Goal: Information Seeking & Learning: Check status

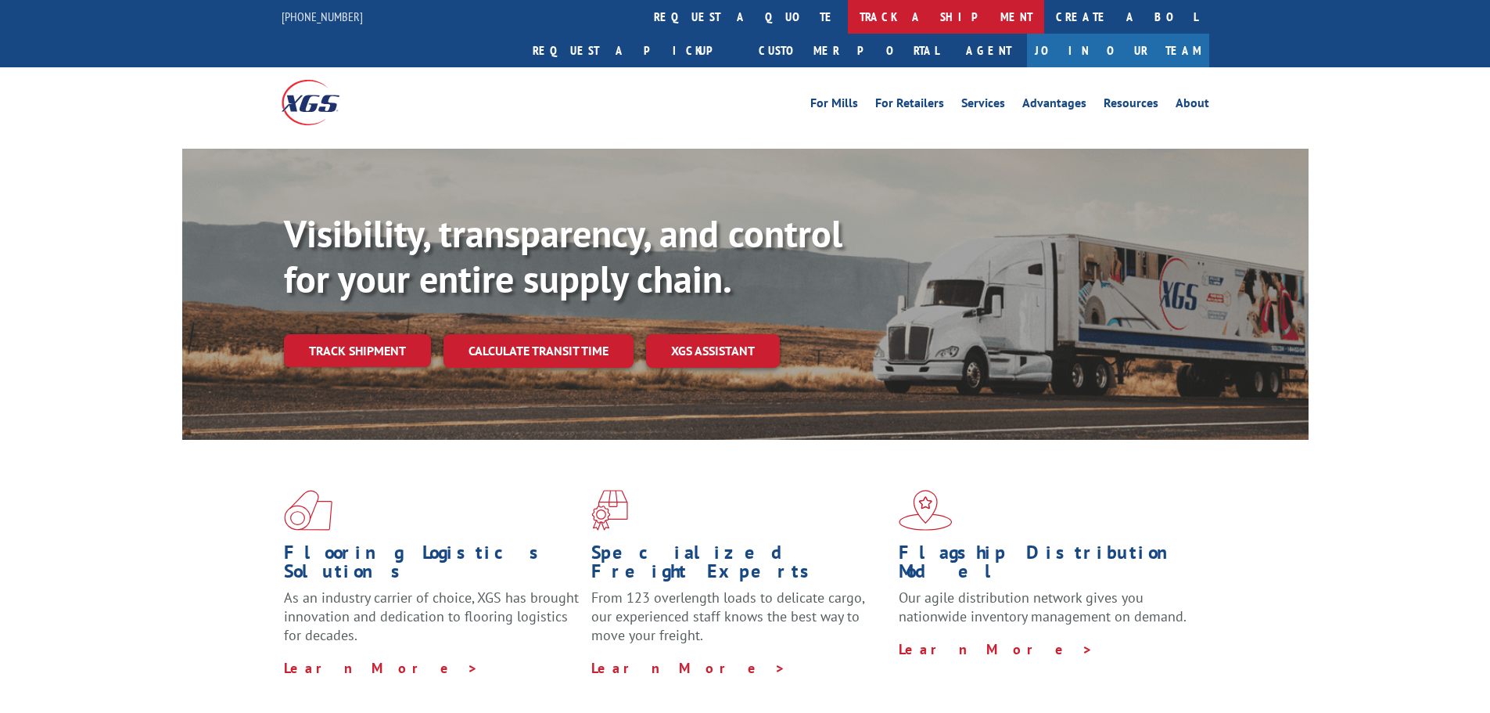
click at [848, 30] on link "track a shipment" at bounding box center [946, 17] width 196 height 34
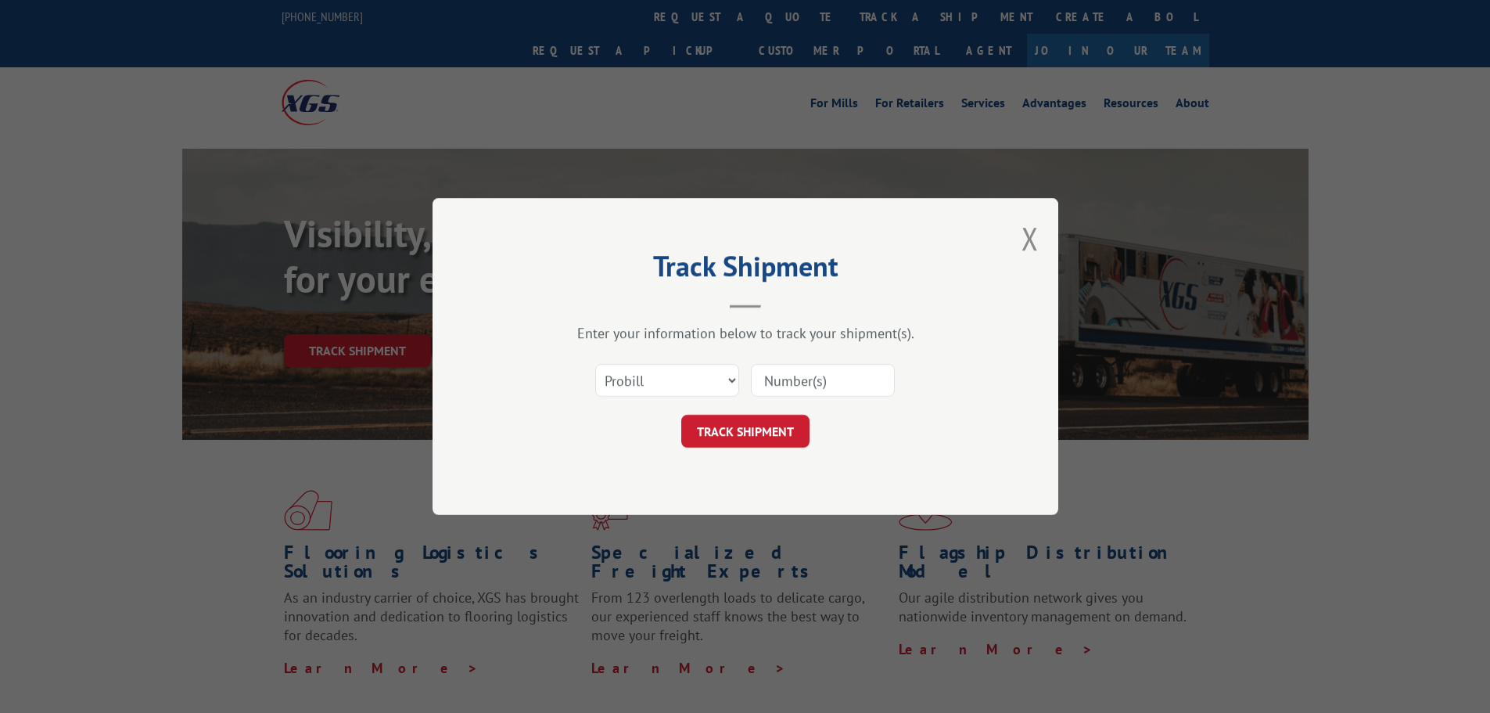
click at [828, 379] on input at bounding box center [823, 380] width 144 height 33
click at [835, 379] on input at bounding box center [823, 380] width 144 height 33
type input "17549045"
click button "TRACK SHIPMENT" at bounding box center [745, 431] width 128 height 33
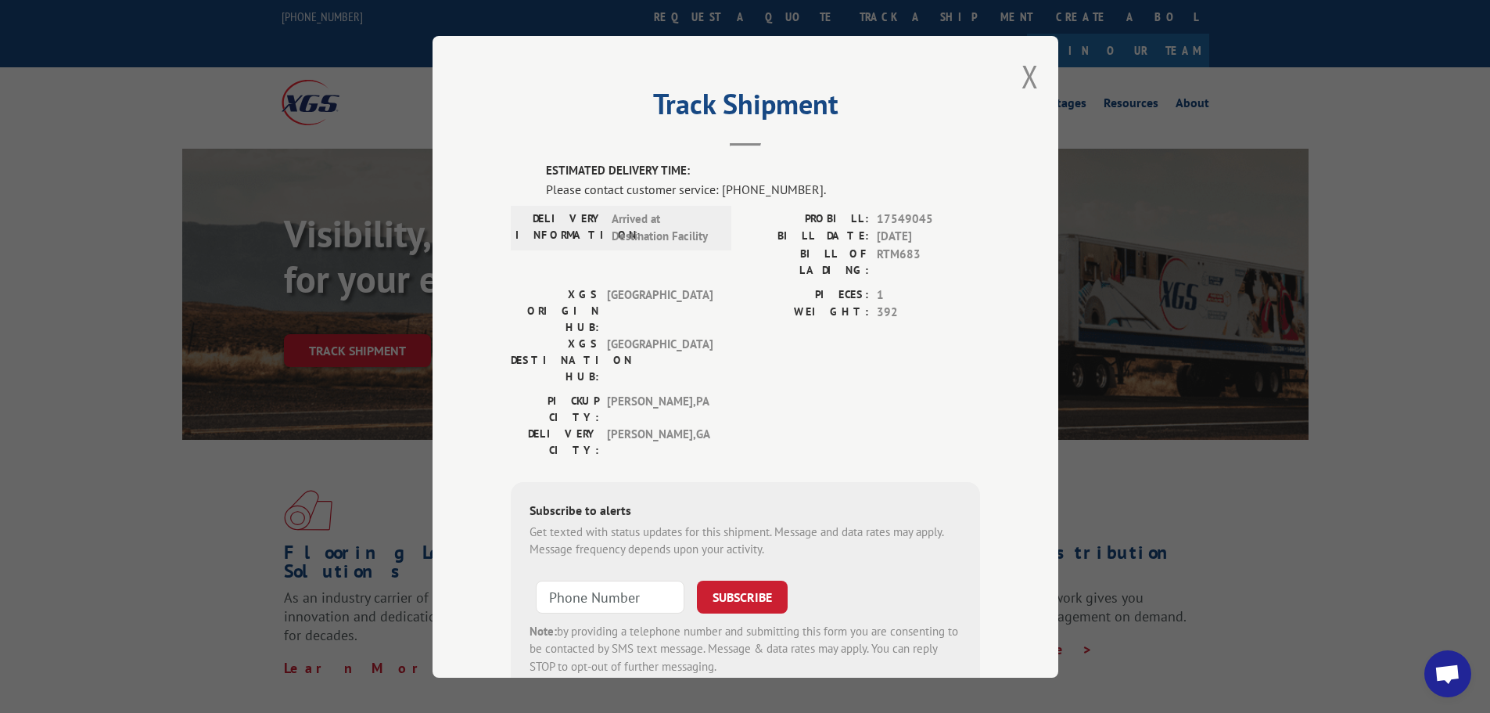
click at [908, 220] on span "17549045" at bounding box center [928, 219] width 103 height 18
click at [907, 220] on span "17549045" at bounding box center [928, 219] width 103 height 18
drag, startPoint x: 907, startPoint y: 220, endPoint x: 914, endPoint y: 228, distance: 10.5
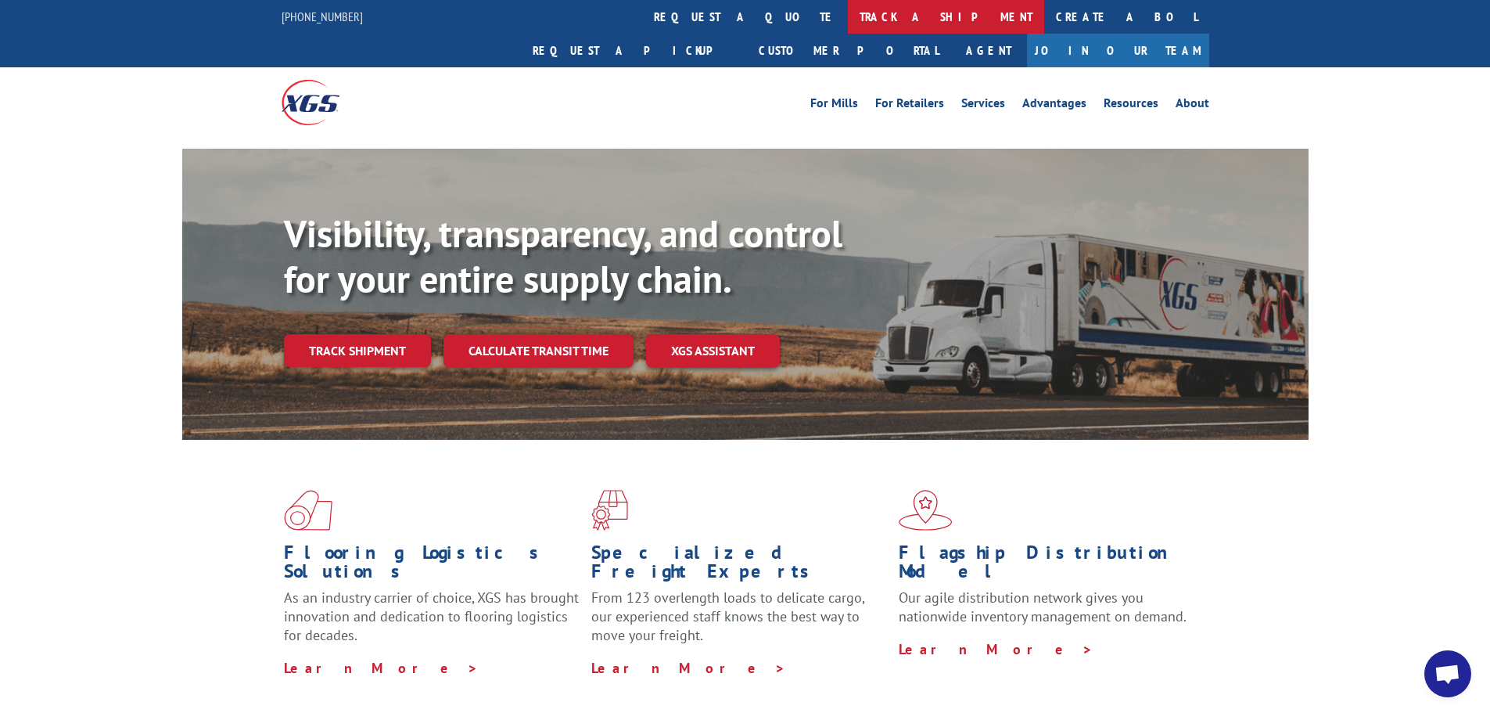
click at [848, 14] on link "track a shipment" at bounding box center [946, 17] width 196 height 34
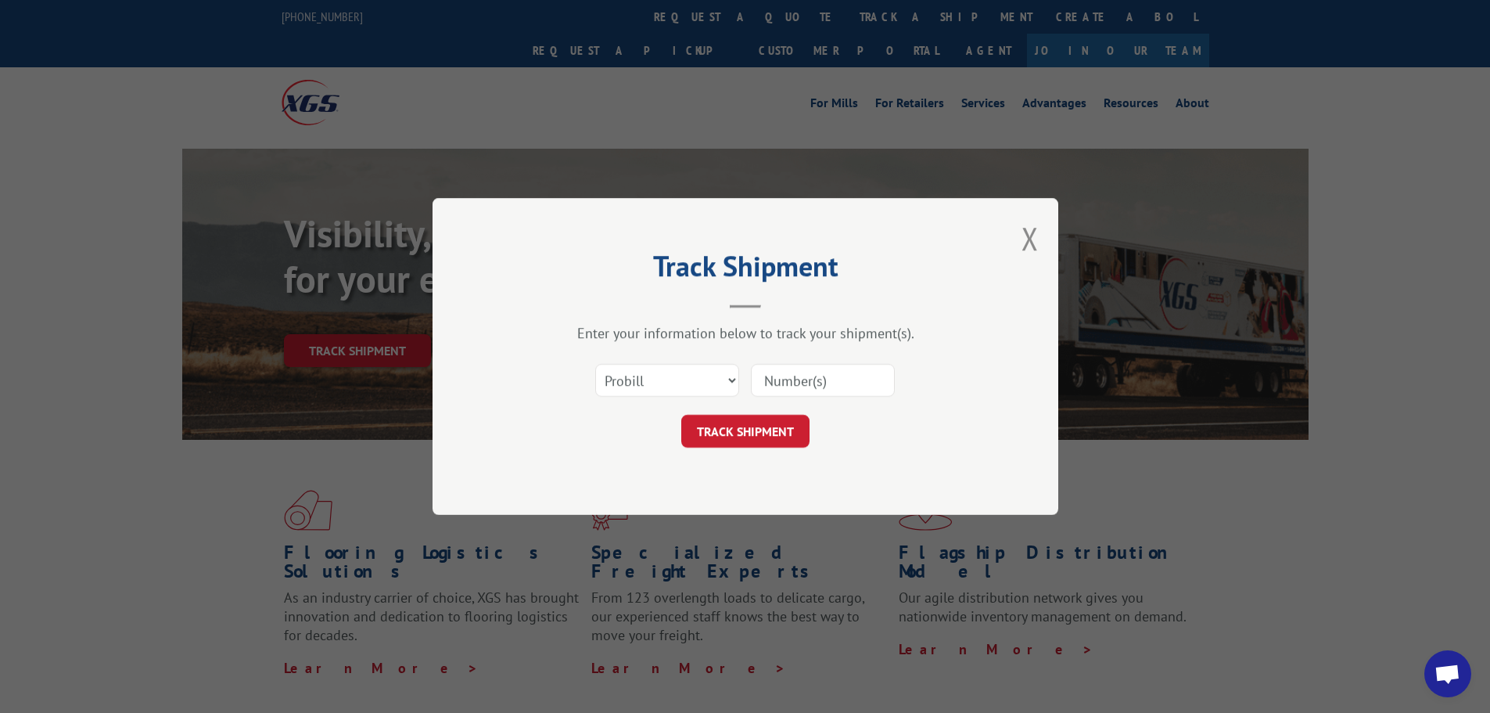
click at [844, 379] on input at bounding box center [823, 380] width 144 height 33
click at [845, 380] on input "17549045" at bounding box center [823, 380] width 144 height 33
type input "17549045"
click at [804, 435] on button "TRACK SHIPMENT" at bounding box center [745, 431] width 128 height 33
